Goal: Task Accomplishment & Management: Manage account settings

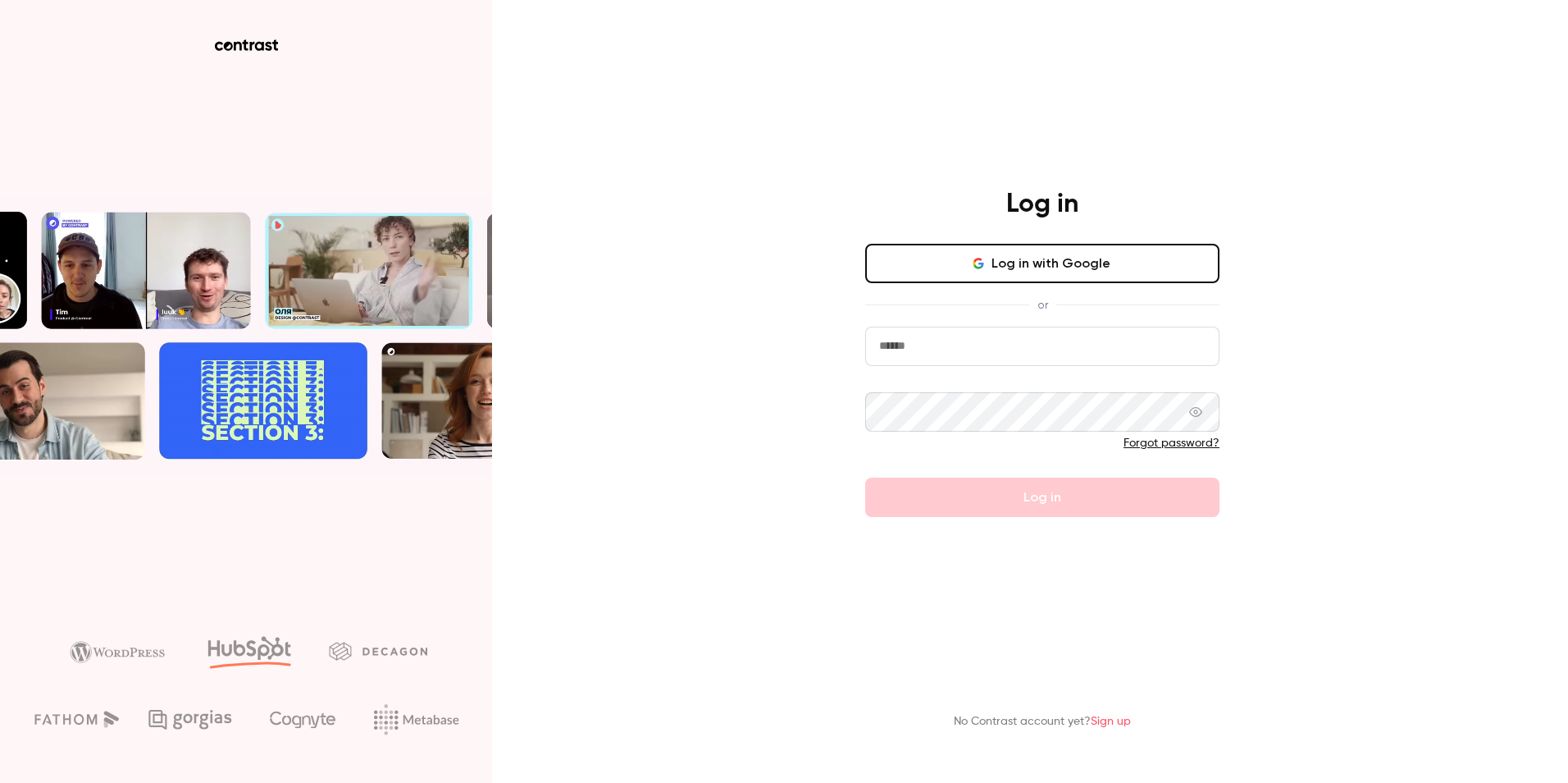
click at [999, 352] on input "email" at bounding box center [1043, 346] width 354 height 39
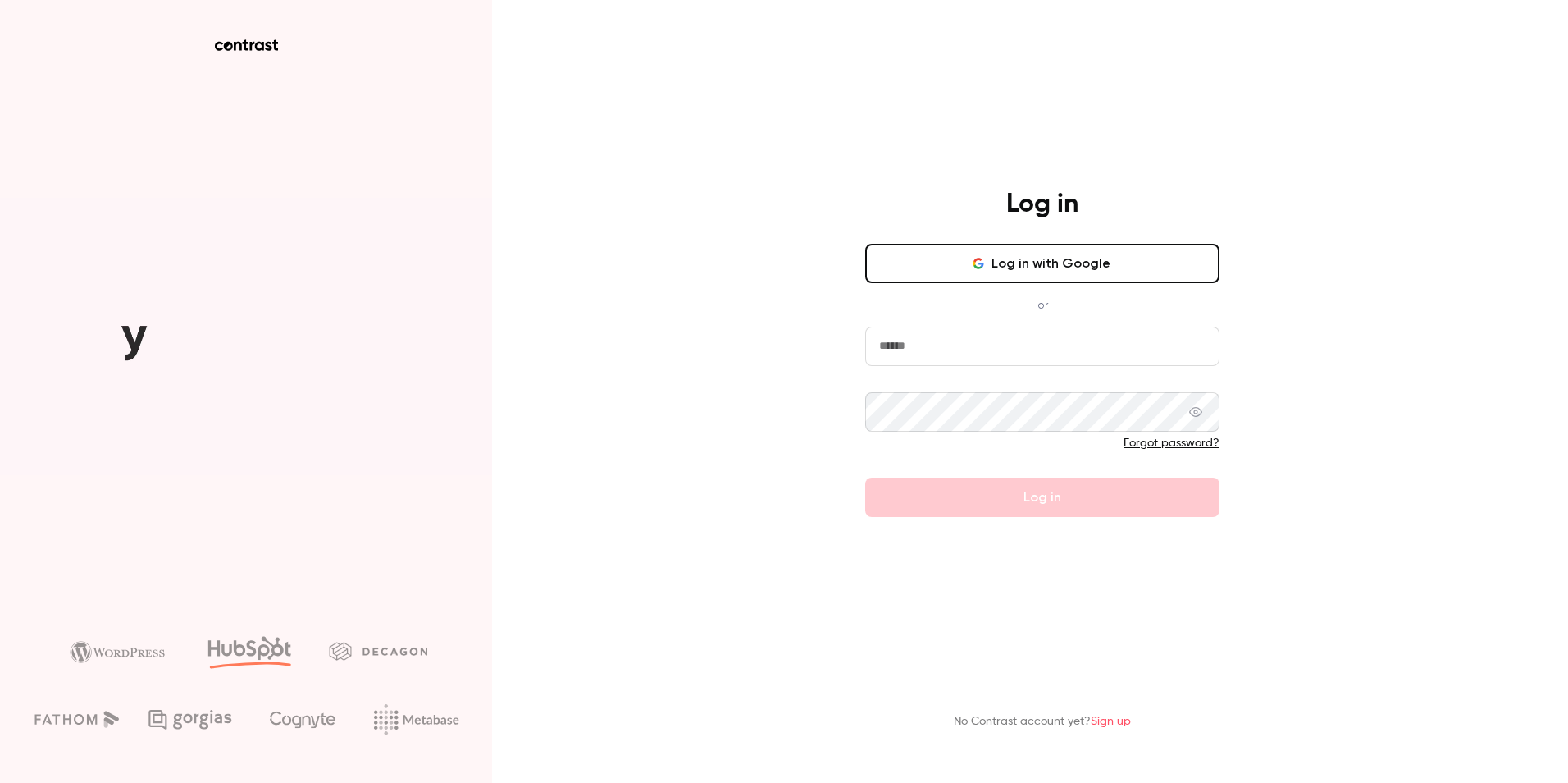
type input "**********"
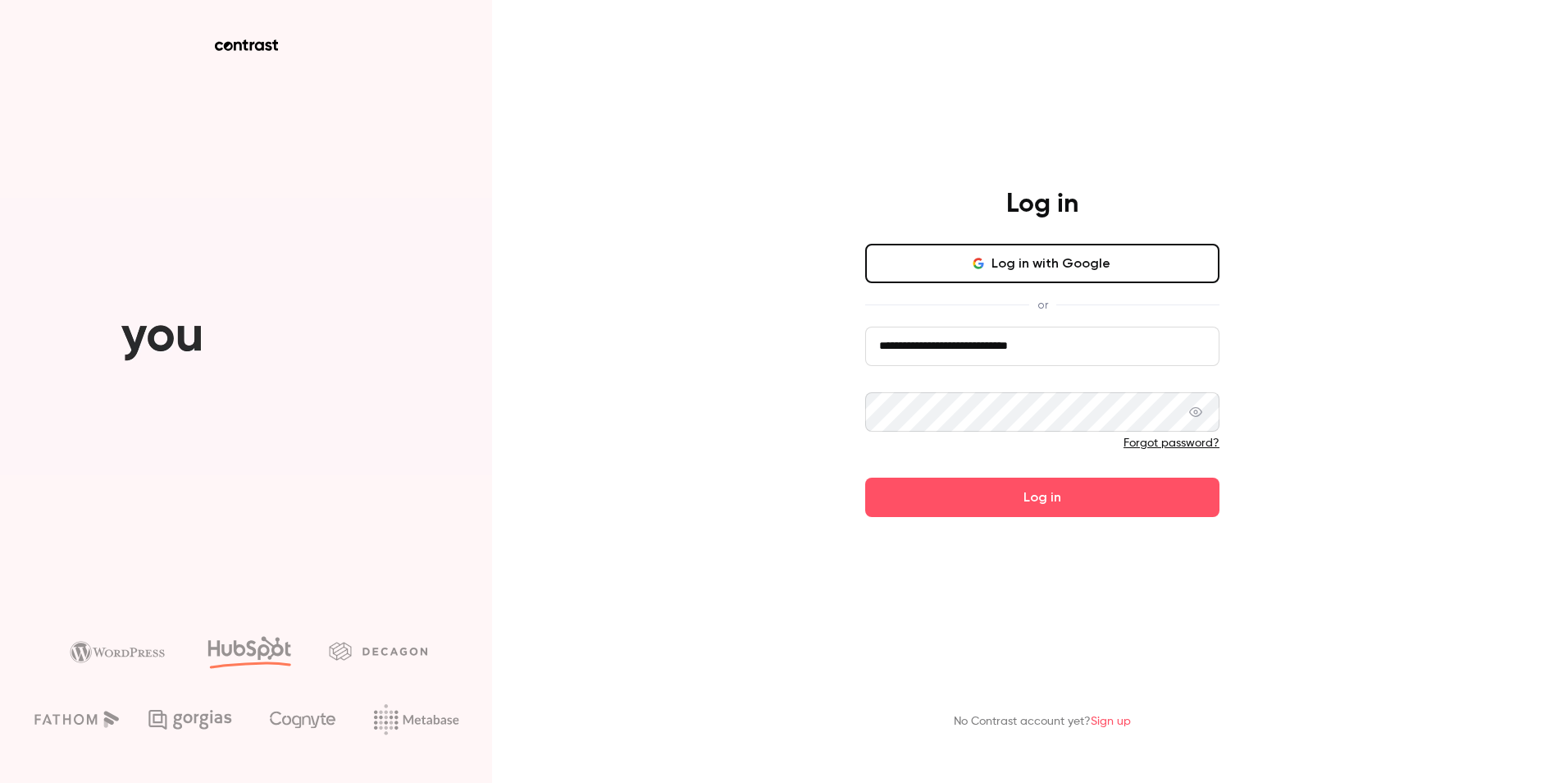
click at [866, 477] on button "Log in" at bounding box center [1043, 497] width 354 height 39
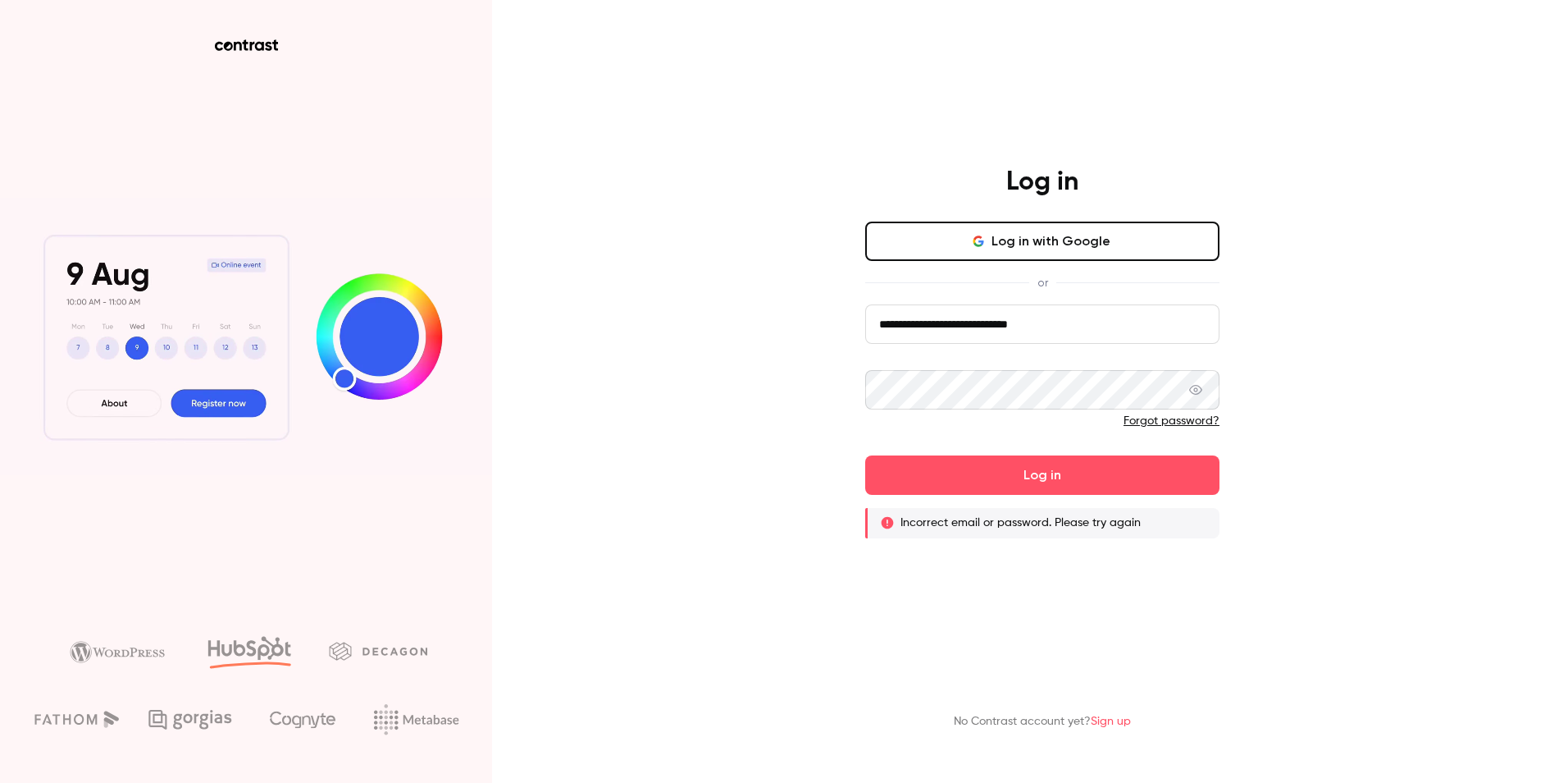
click at [1189, 427] on link "Forgot password?" at bounding box center [1171, 420] width 96 height 11
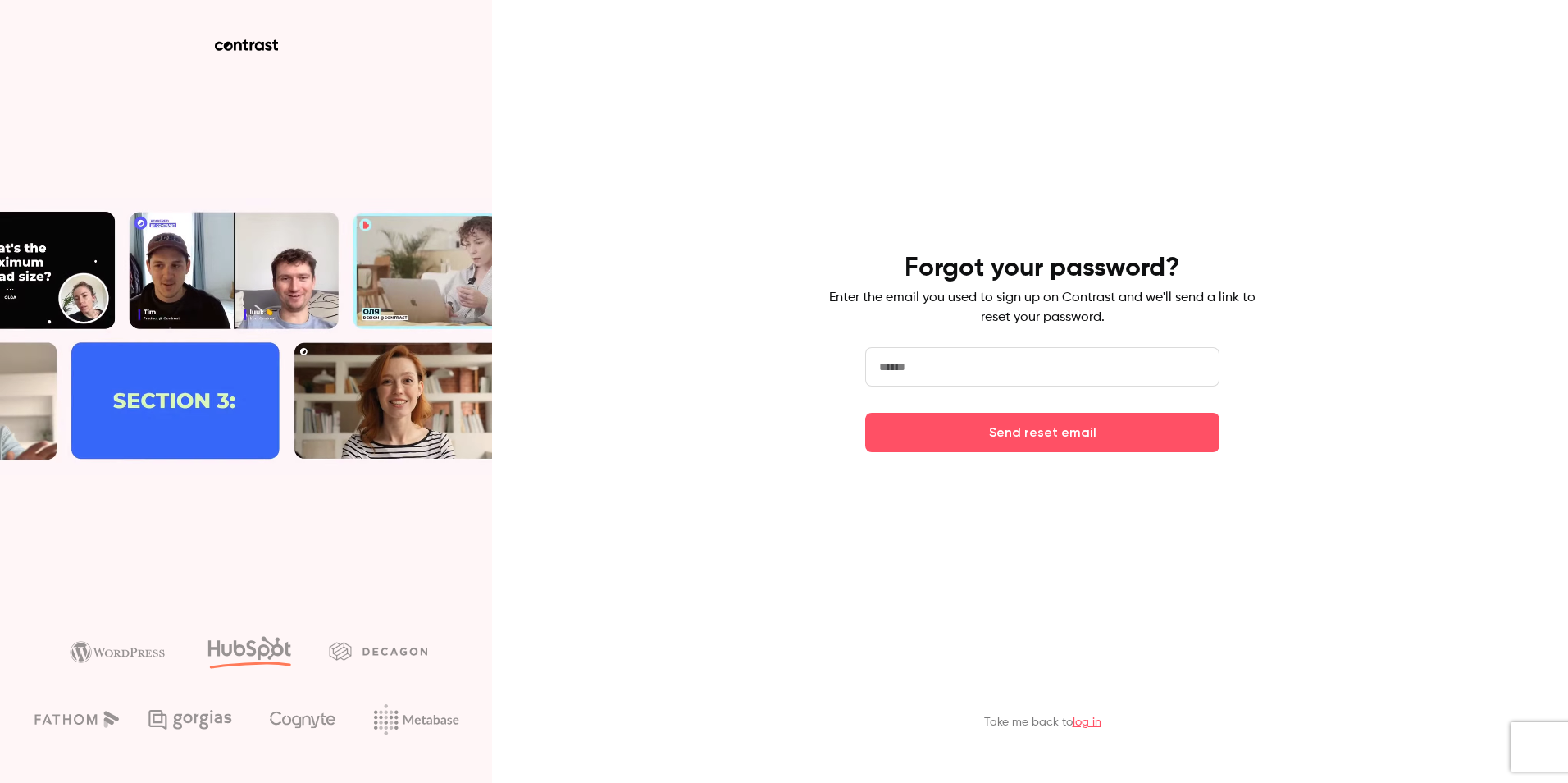
click at [1068, 359] on input "email" at bounding box center [1043, 366] width 354 height 39
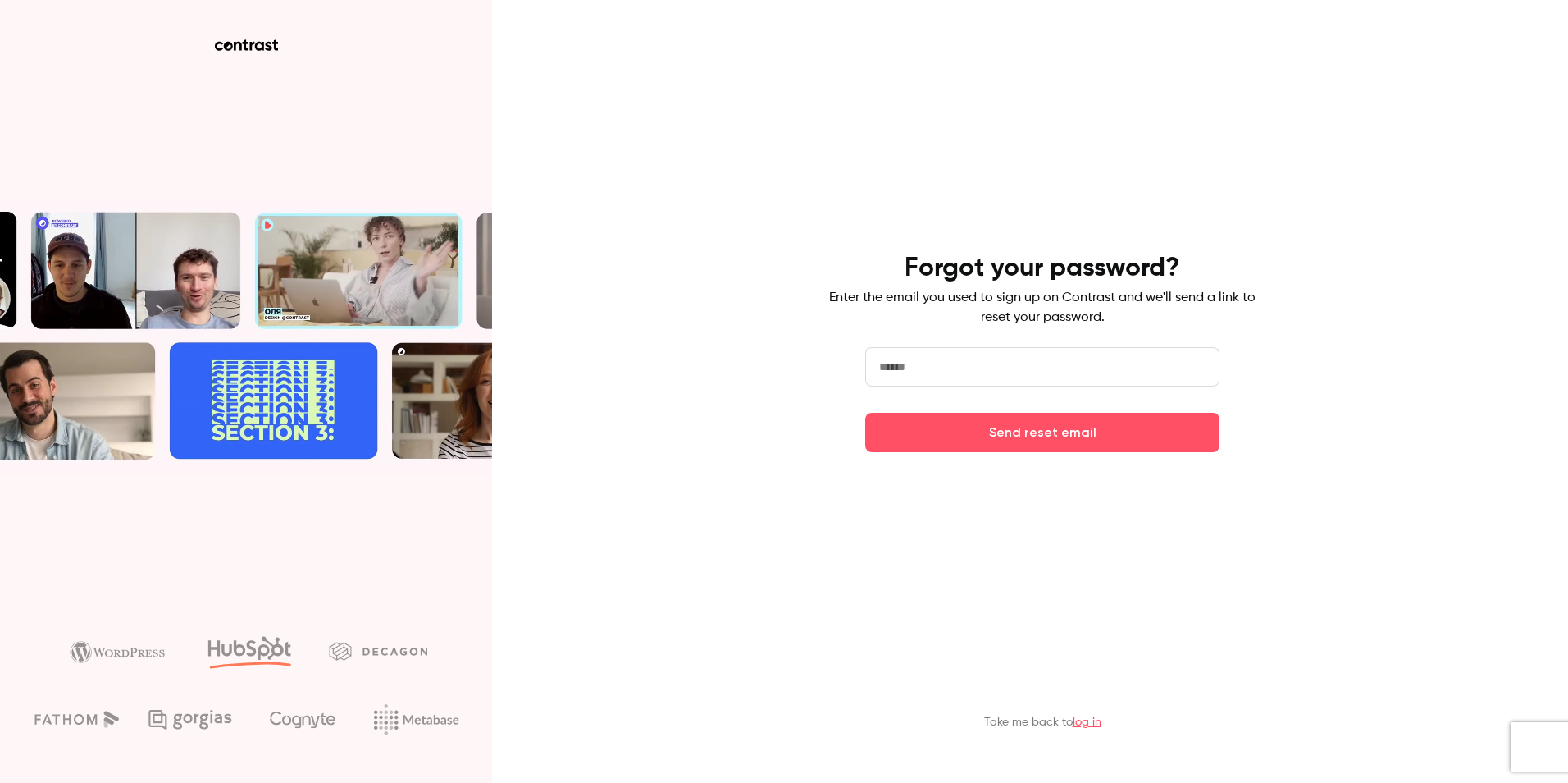
type input "**********"
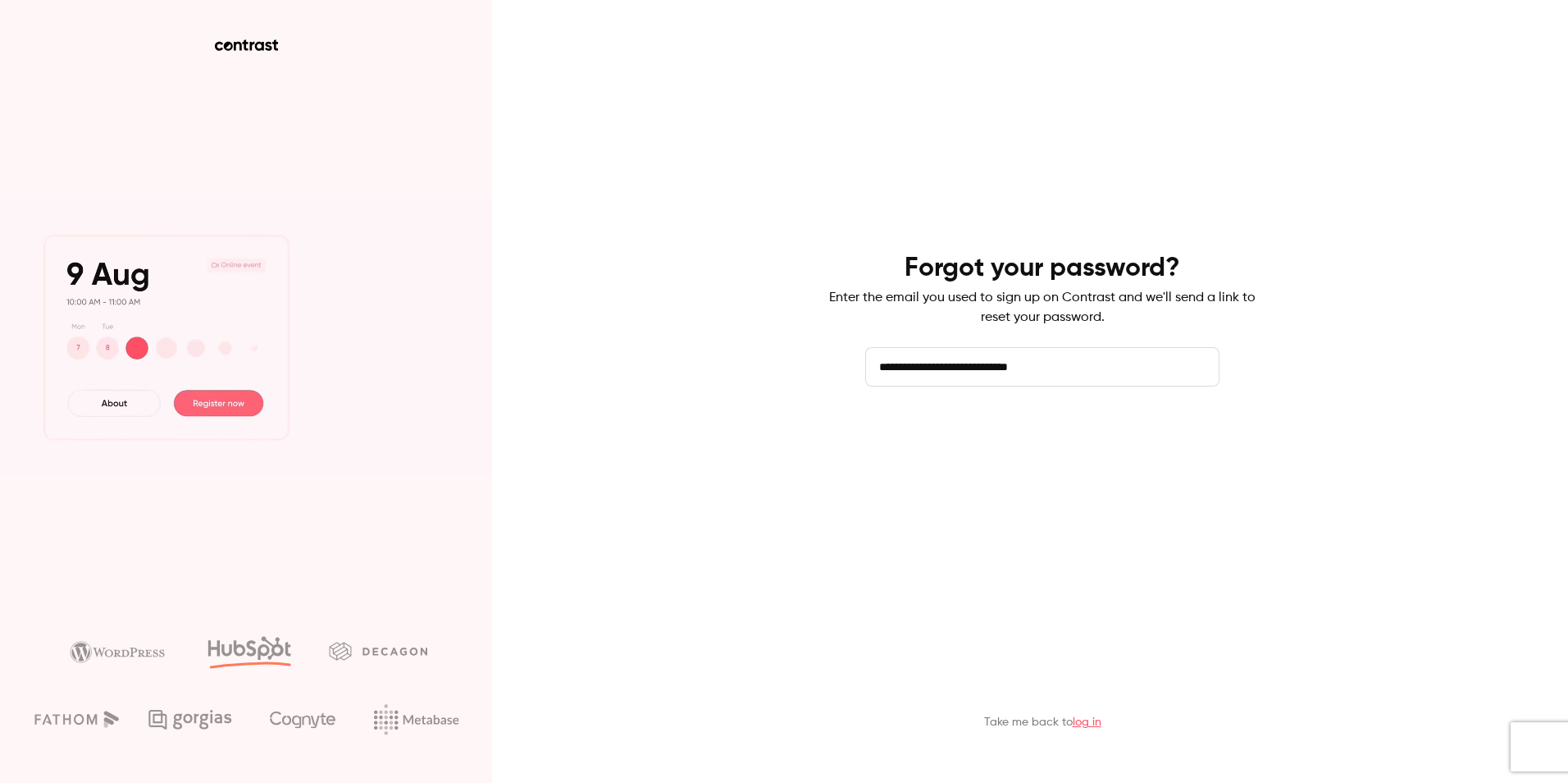
click at [1021, 446] on button "Send reset email" at bounding box center [1043, 433] width 354 height 39
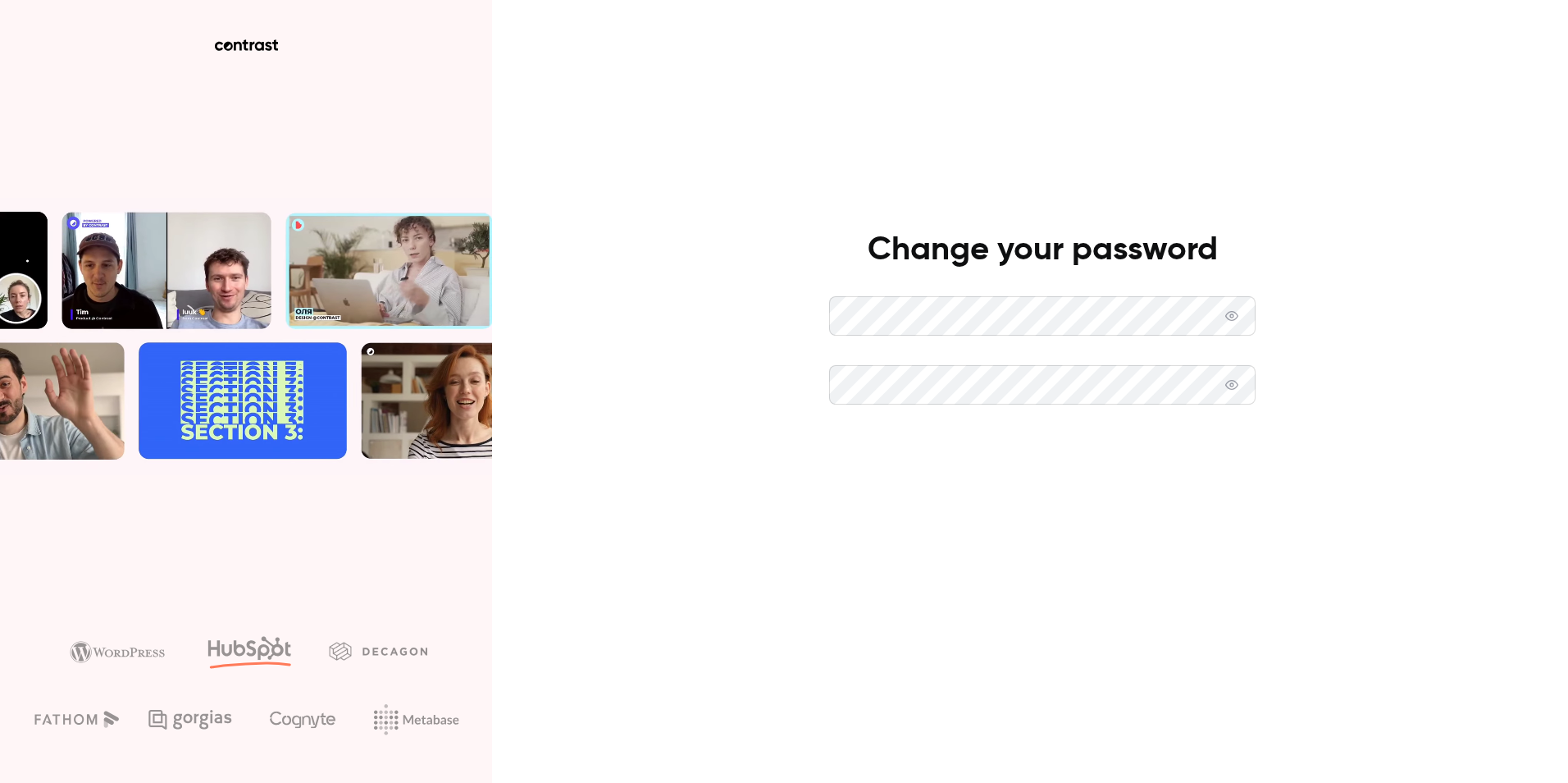
click at [1034, 459] on button "Set new password" at bounding box center [1043, 454] width 427 height 39
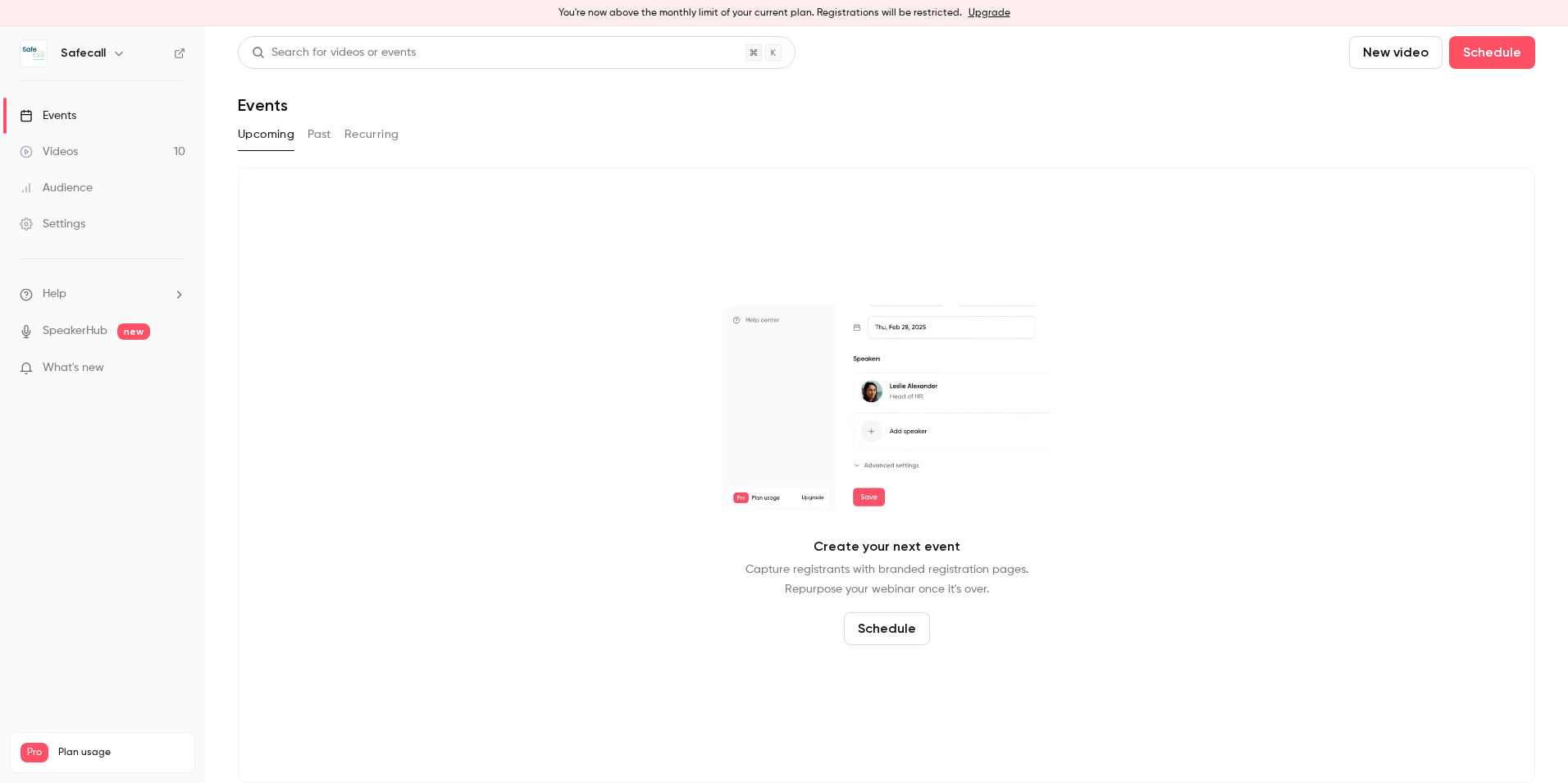
click at [320, 137] on button "Past" at bounding box center [320, 134] width 24 height 26
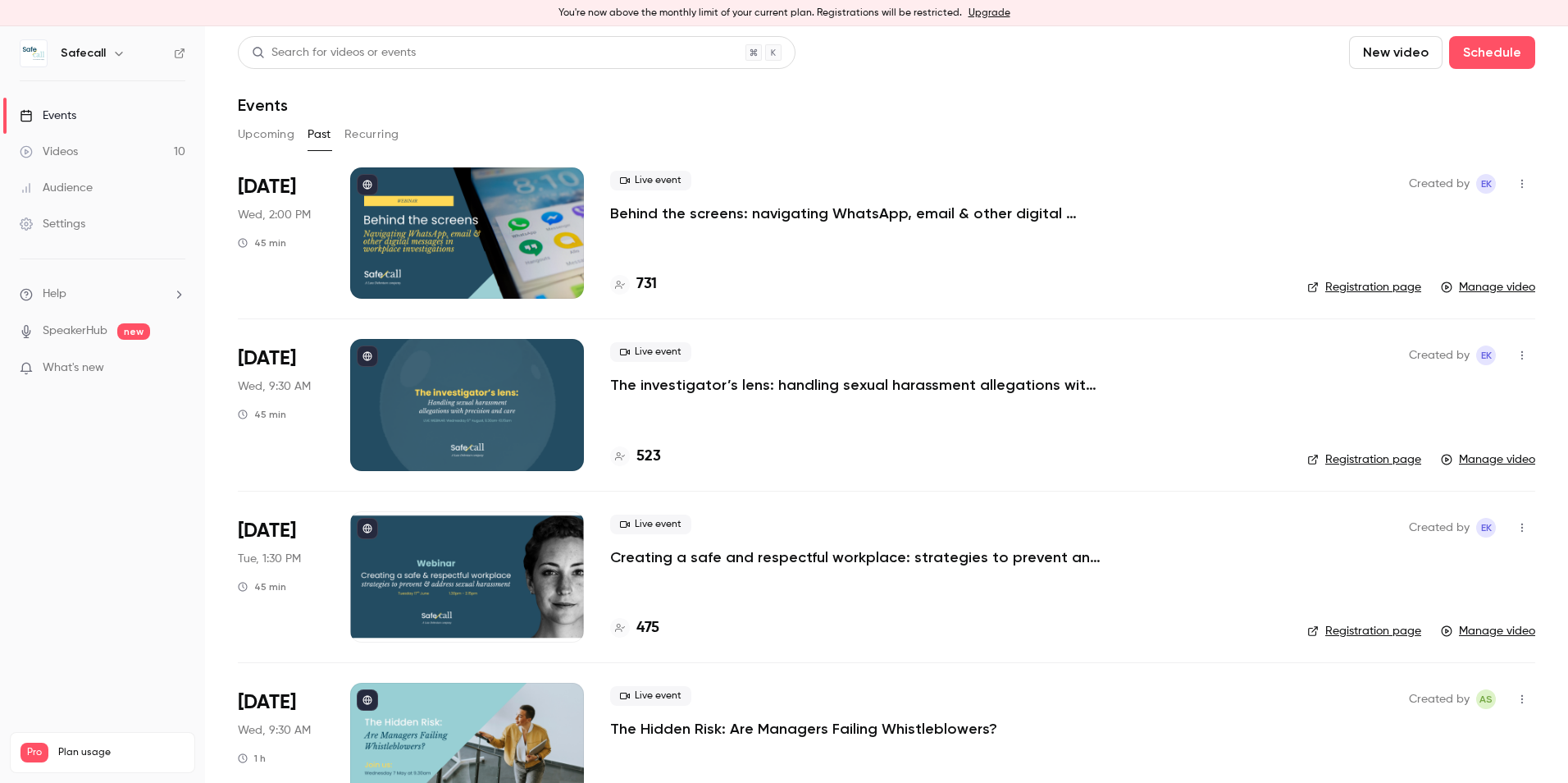
click at [453, 223] on div at bounding box center [467, 233] width 234 height 131
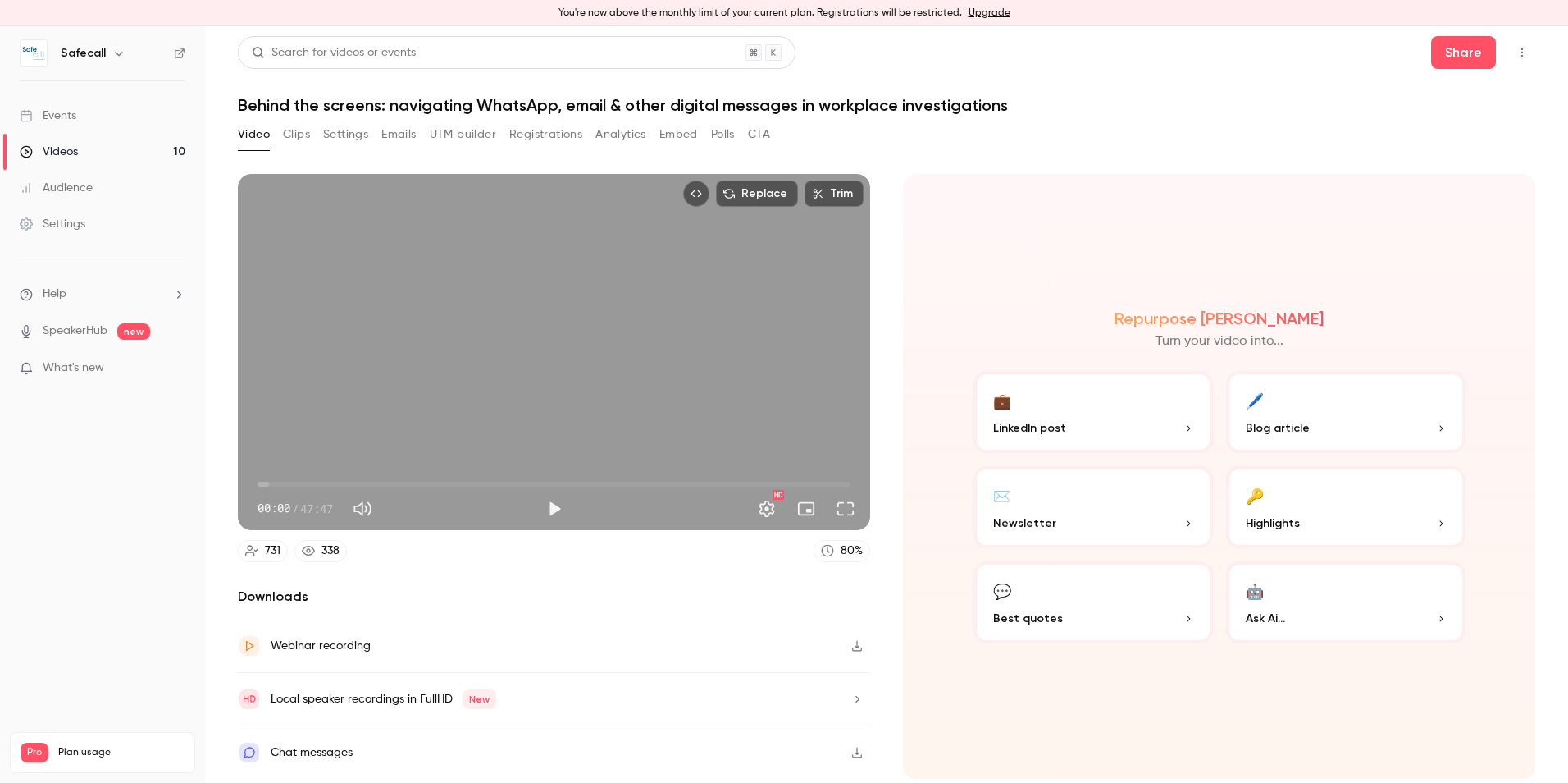
click at [544, 134] on button "Registrations" at bounding box center [546, 134] width 73 height 26
